Goal: Find specific page/section: Find specific page/section

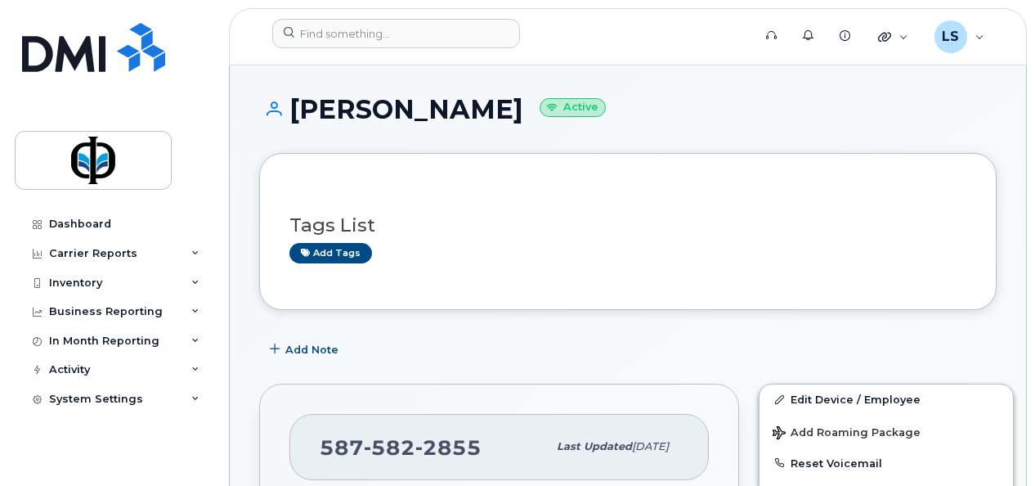
scroll to position [415, 0]
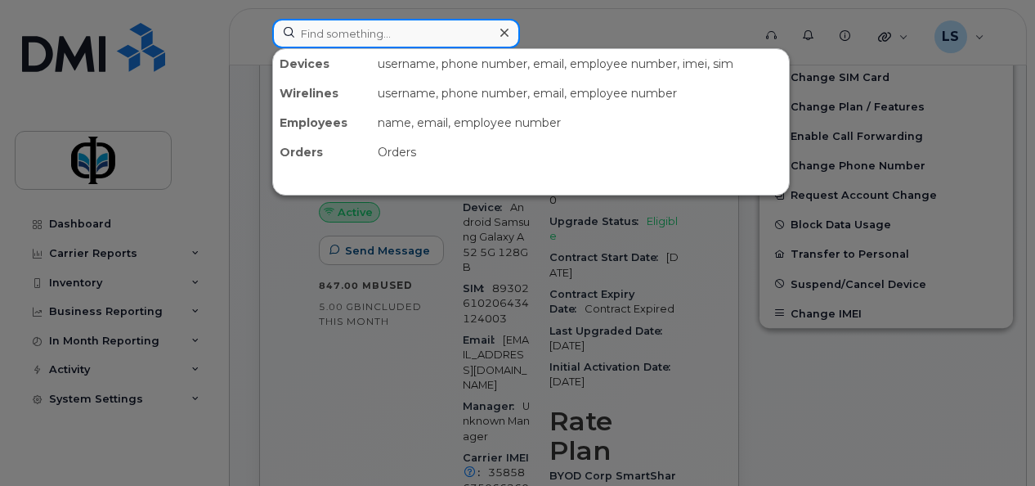
click at [331, 33] on input at bounding box center [396, 33] width 248 height 29
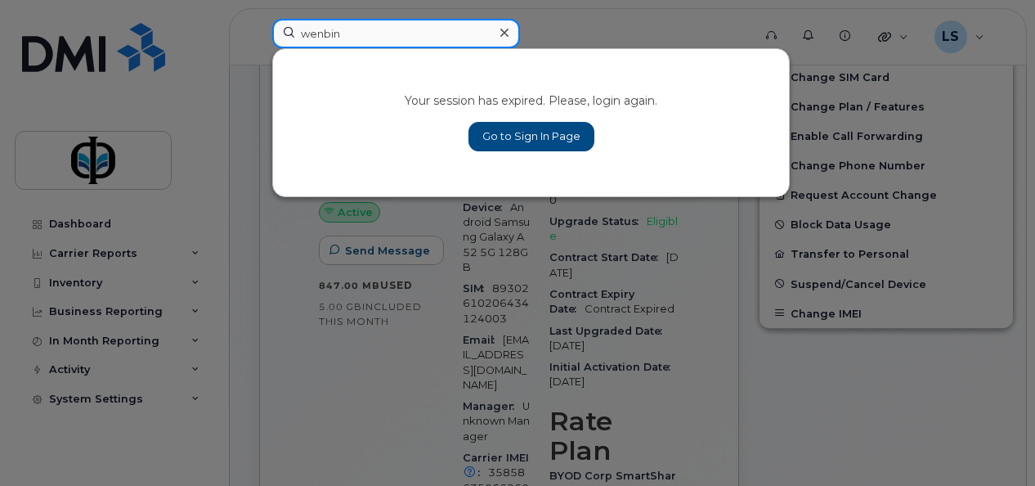
type input "wenbin"
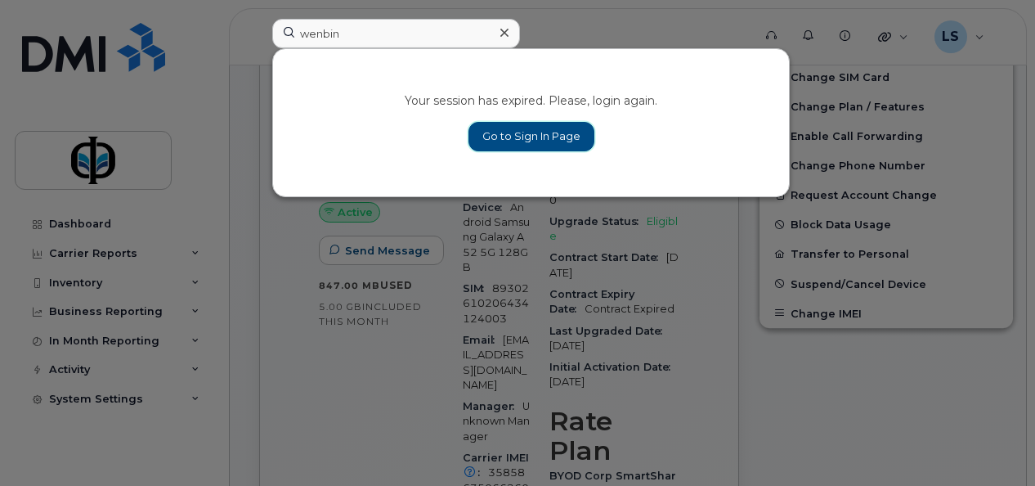
click at [529, 129] on link "Go to Sign In Page" at bounding box center [531, 136] width 126 height 29
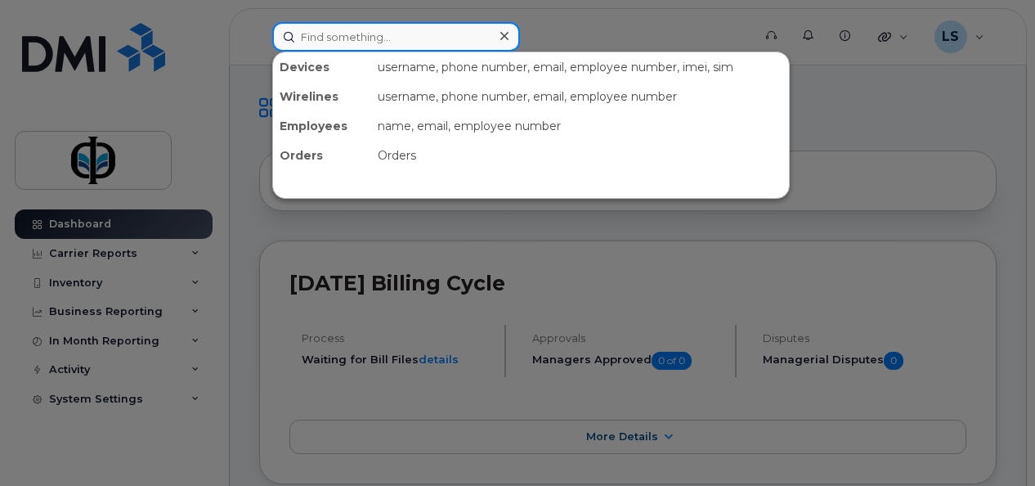
click at [373, 42] on input at bounding box center [396, 36] width 248 height 29
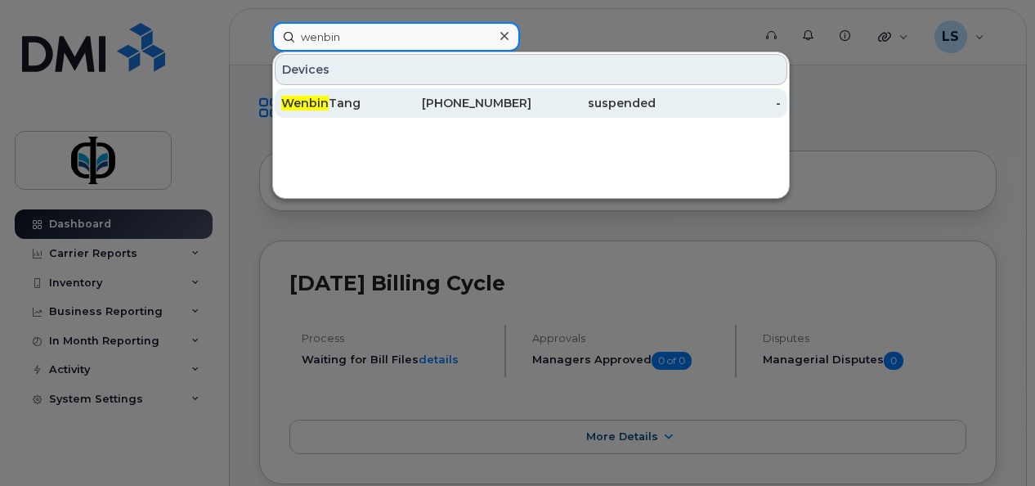
type input "wenbin"
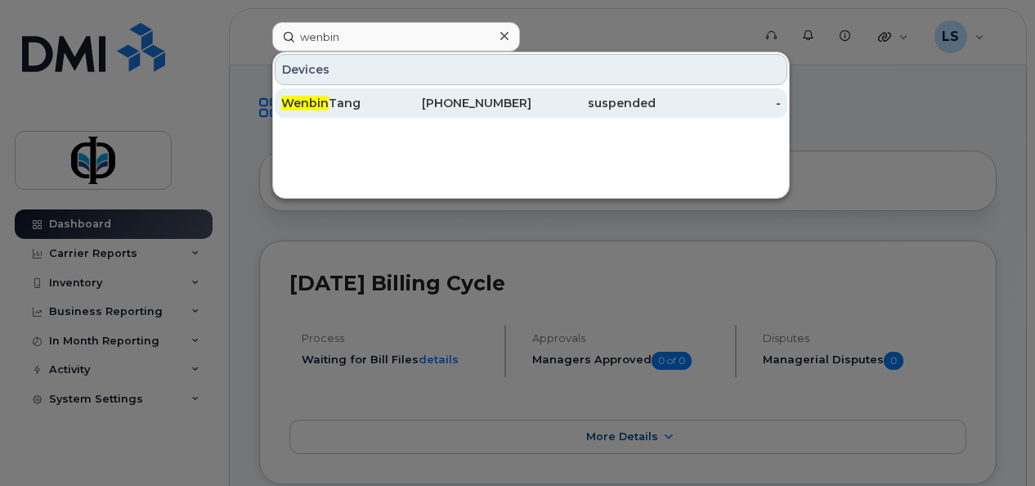
click at [391, 104] on div "Wenbin Tang" at bounding box center [343, 103] width 125 height 16
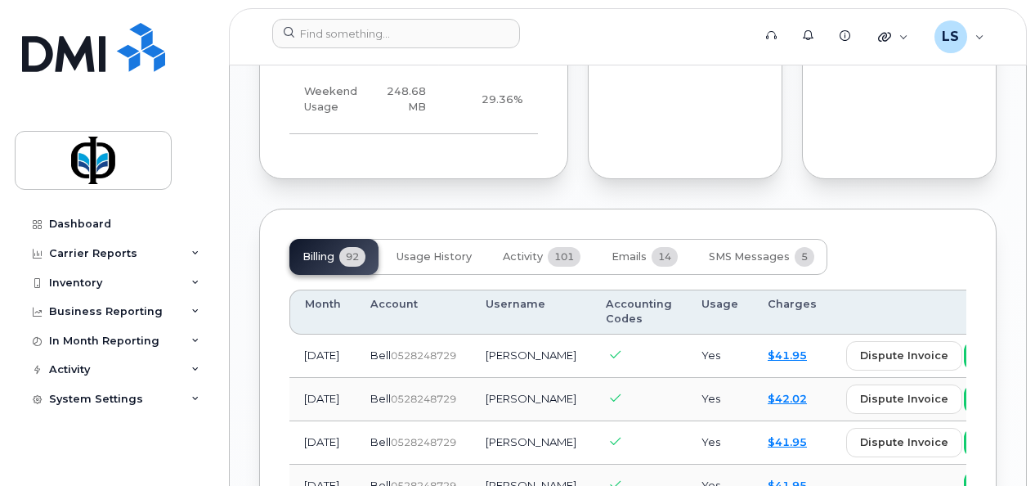
scroll to position [1500, 0]
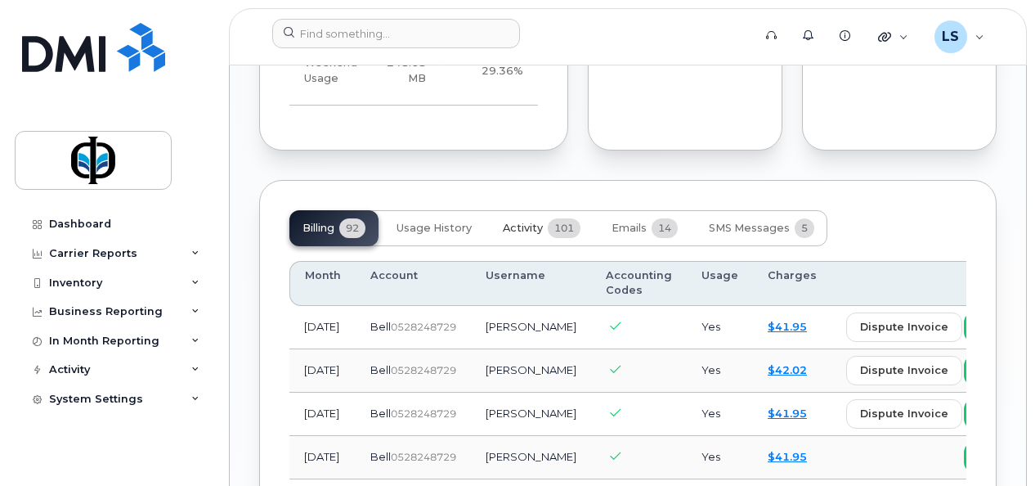
click at [520, 235] on span "Activity" at bounding box center [523, 228] width 40 height 13
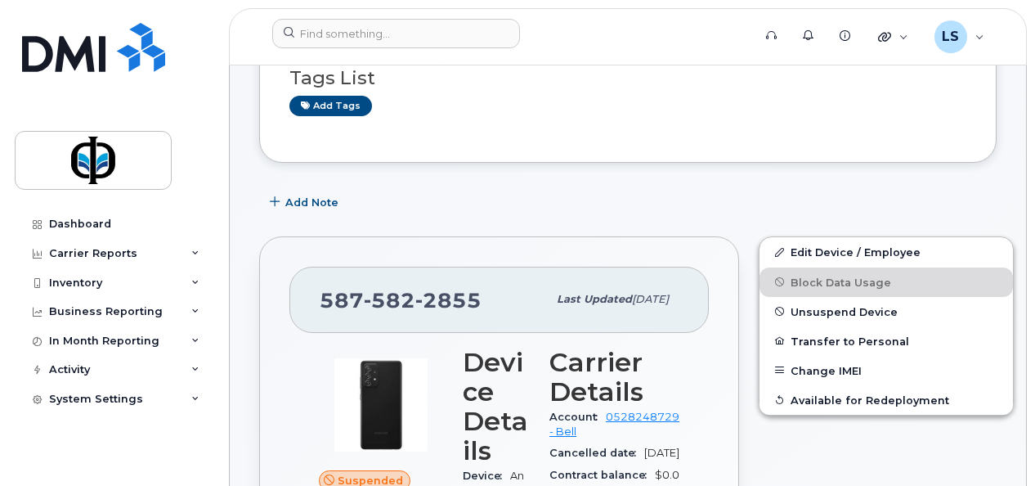
scroll to position [0, 0]
